Goal: Task Accomplishment & Management: Use online tool/utility

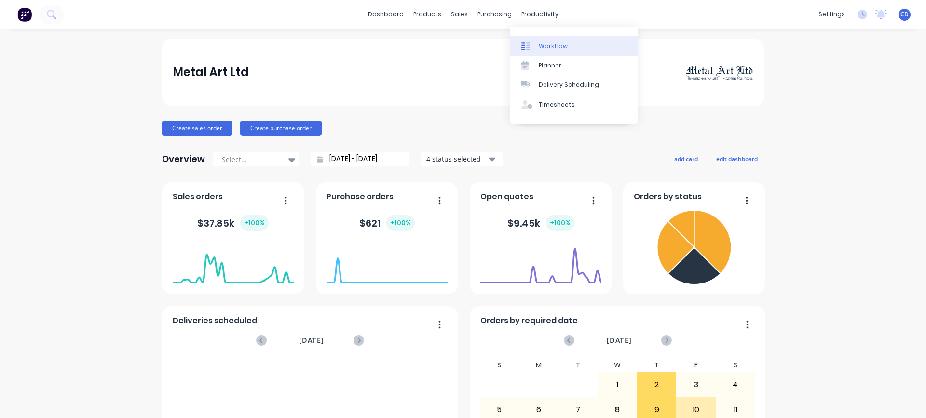
click at [542, 42] on div "Workflow" at bounding box center [553, 46] width 29 height 9
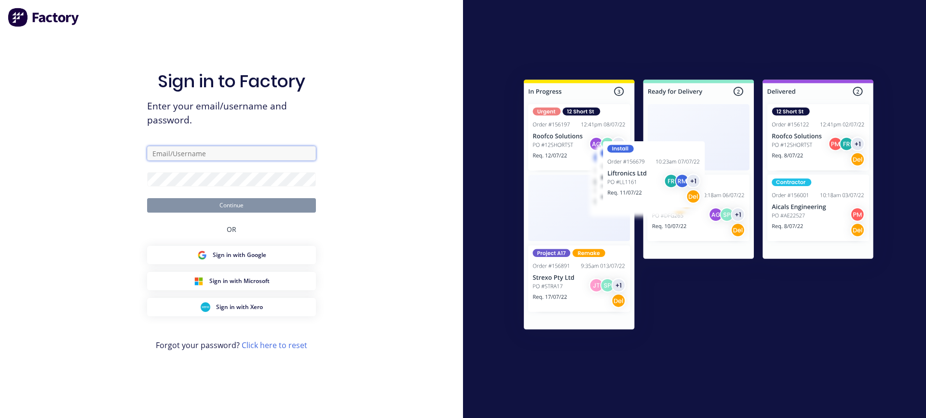
type input "[PERSON_NAME][EMAIL_ADDRESS][DOMAIN_NAME]"
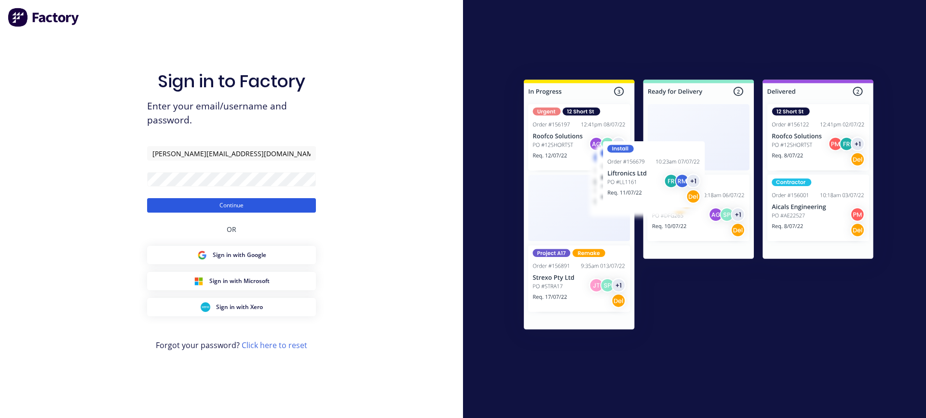
click at [269, 209] on button "Continue" at bounding box center [231, 205] width 169 height 14
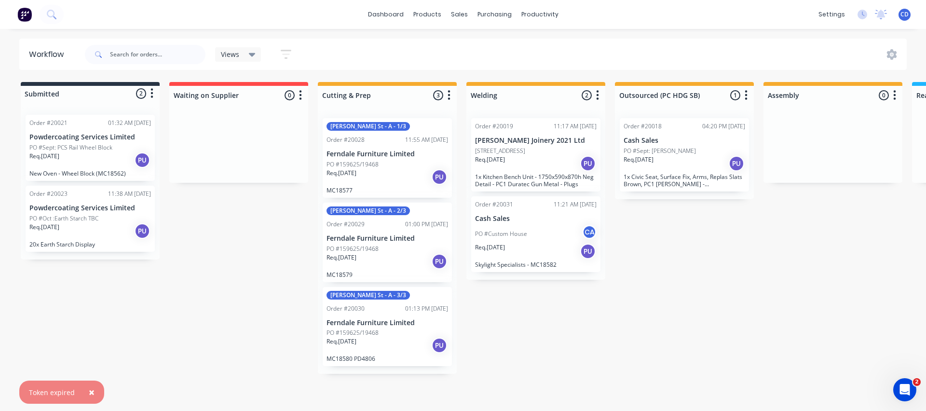
click at [502, 255] on div "Req. [DATE] PU" at bounding box center [536, 251] width 122 height 16
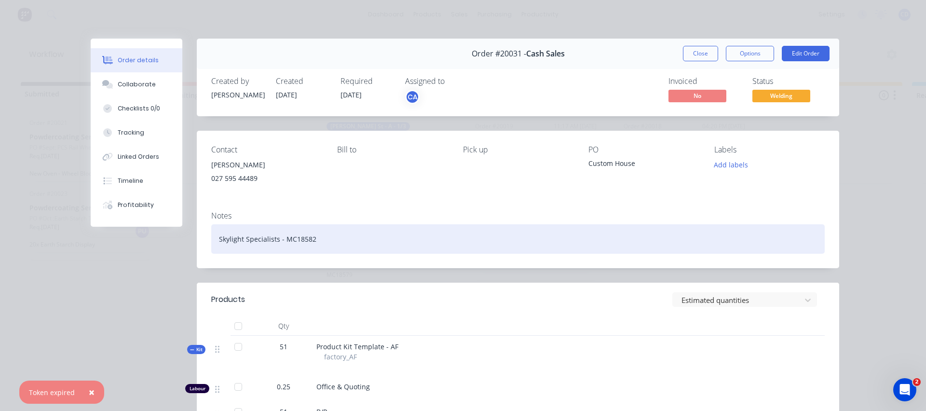
click at [335, 243] on div "Skylight Specialists - MC18582" at bounding box center [518, 238] width 614 height 29
click at [402, 239] on div "Skylight Specialists - MC18582 - Alum Grade : 6060 T5" at bounding box center [518, 238] width 614 height 29
